Goal: Find specific page/section: Find specific page/section

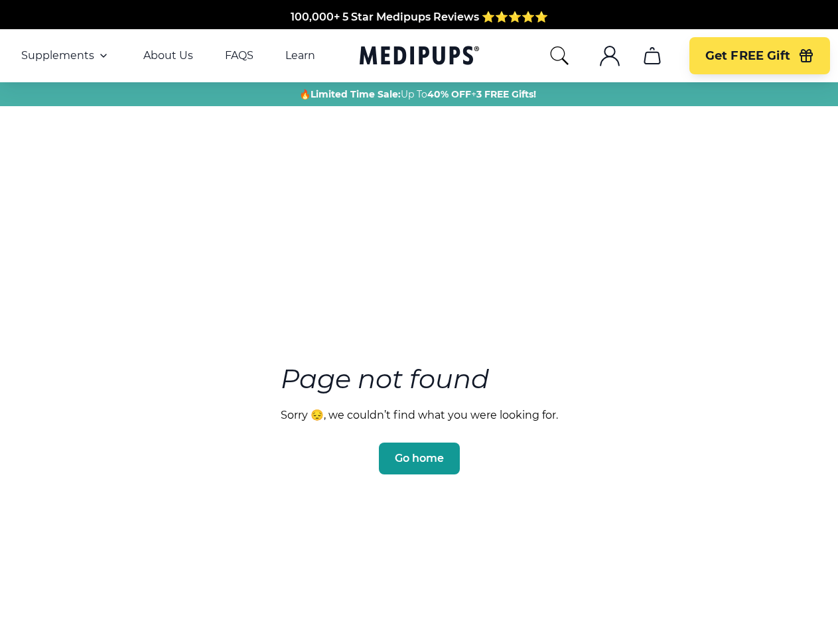
click at [419, 318] on section "Page not found Sorry 😔, we couldn’t find what you were looking for. Go home" at bounding box center [419, 387] width 838 height 509
click at [66, 56] on span "Supplements" at bounding box center [57, 55] width 73 height 13
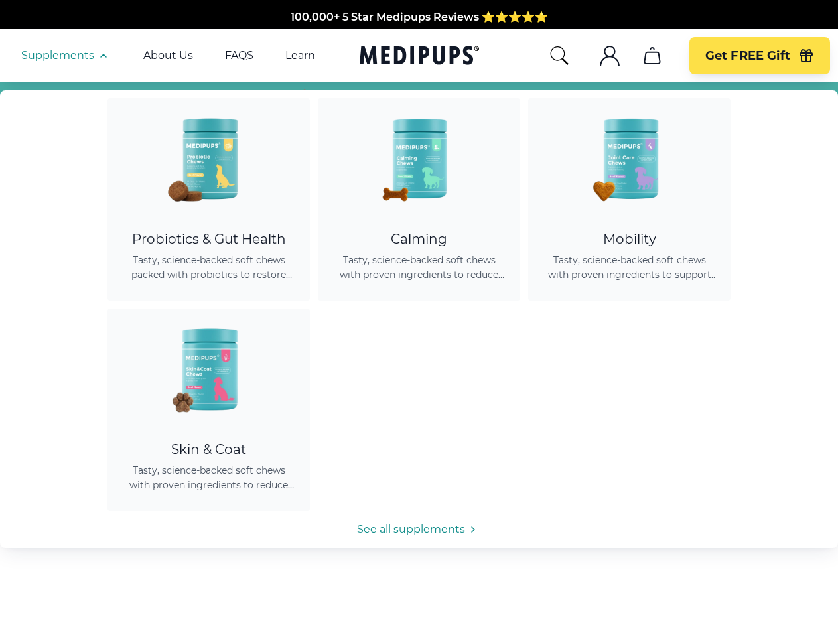
click at [102, 56] on icon "button" at bounding box center [104, 56] width 16 height 16
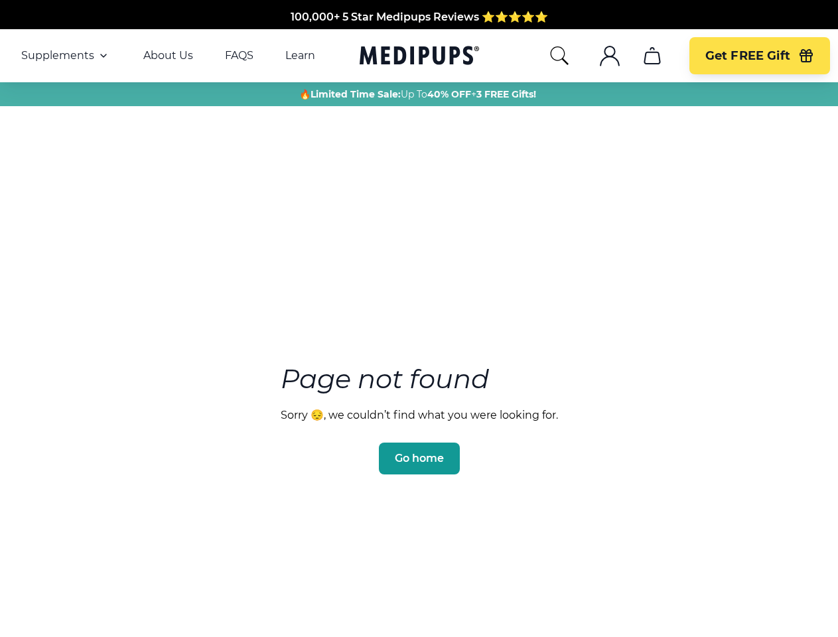
click at [559, 56] on icon "search" at bounding box center [559, 55] width 21 height 21
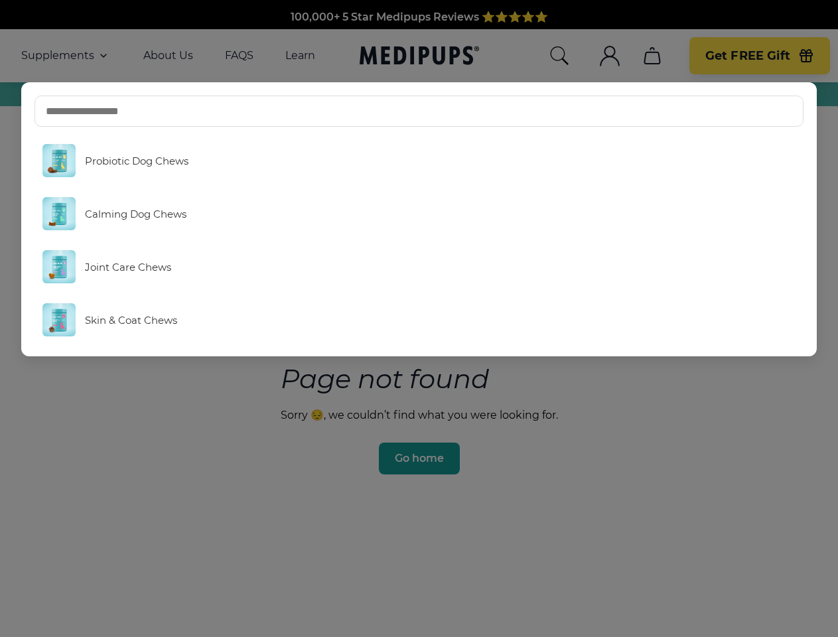
click at [609, 56] on icon ".cls-1{fill:none;stroke:currentColor;stroke-miterlimit:10;stroke-width:1.5px;}" at bounding box center [609, 55] width 21 height 21
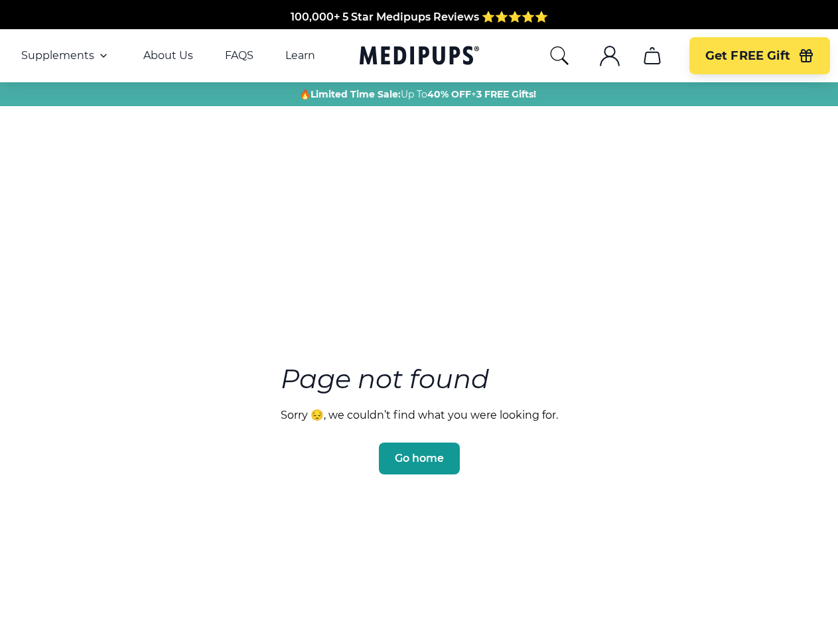
click at [609, 56] on icon ".cls-1{fill:none;stroke:currentColor;stroke-miterlimit:10;stroke-width:1.5px;}" at bounding box center [609, 55] width 21 height 21
click at [651, 56] on icon "cart" at bounding box center [651, 55] width 21 height 21
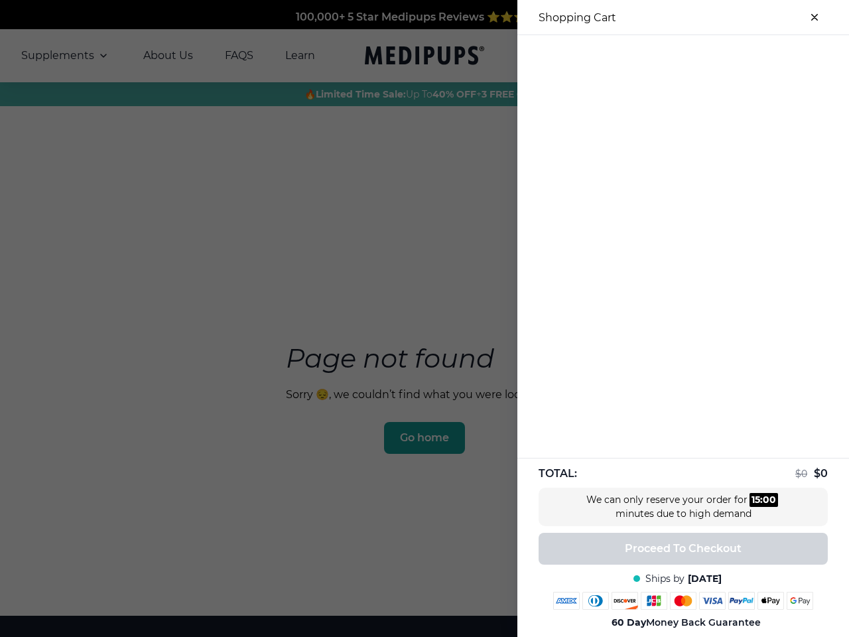
click at [651, 56] on div "100,000+ 5 Star Medipups Reviews ⭐️⭐️⭐️⭐️⭐️ Made In The USA from domestic & glo…" at bounding box center [424, 454] width 849 height 908
